Goal: Navigation & Orientation: Find specific page/section

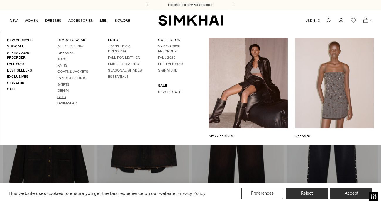
click at [60, 97] on link "Sets" at bounding box center [61, 97] width 8 height 4
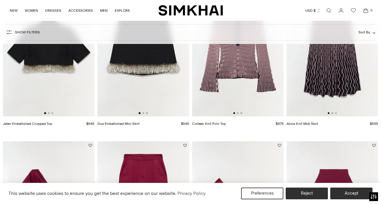
scroll to position [130, 0]
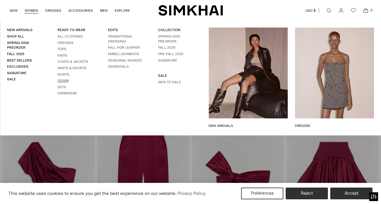
click at [64, 81] on link "Denim" at bounding box center [62, 81] width 11 height 4
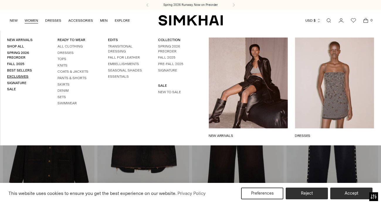
click at [23, 77] on link "Exclusives" at bounding box center [17, 76] width 21 height 4
